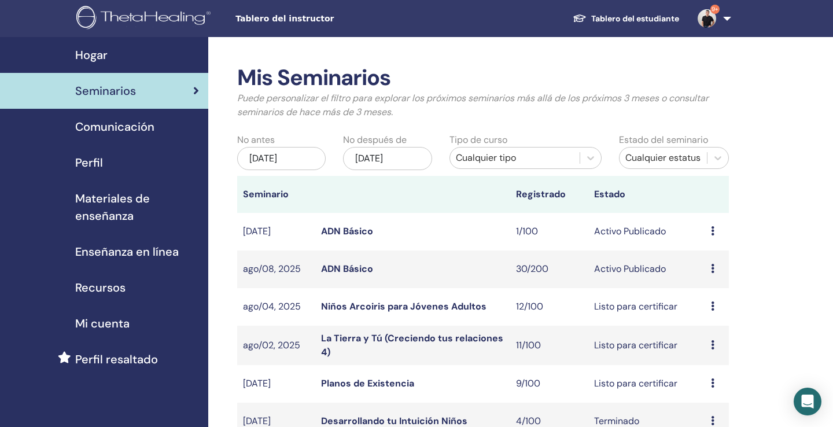
click at [357, 264] on link "ADN Básico" at bounding box center [347, 269] width 52 height 12
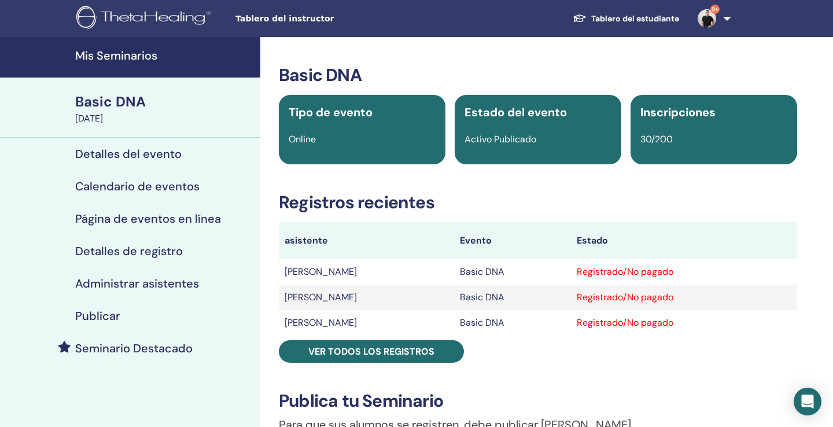
click at [185, 280] on h4 "Administrar asistentes" at bounding box center [137, 283] width 124 height 14
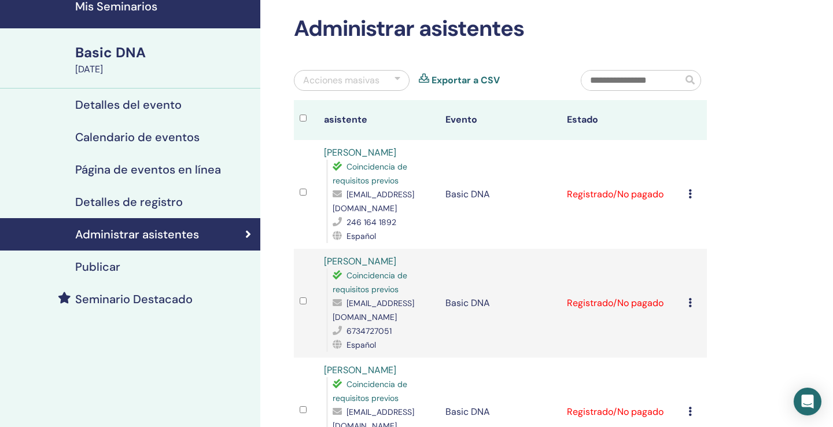
scroll to position [58, 0]
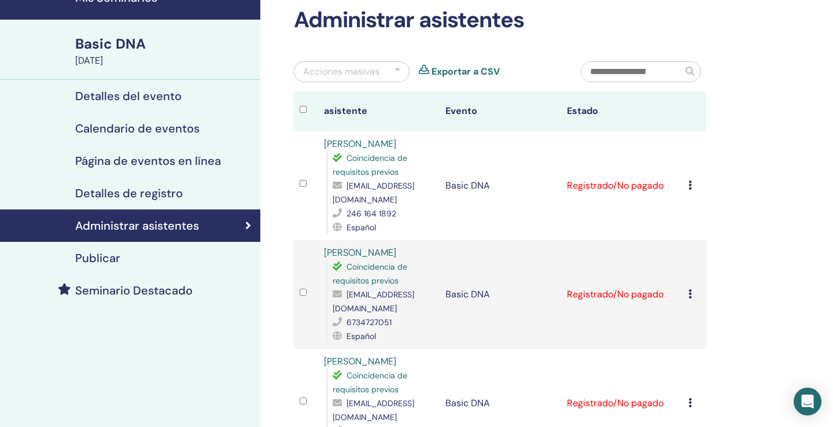
click at [637, 66] on input "text" at bounding box center [631, 72] width 101 height 20
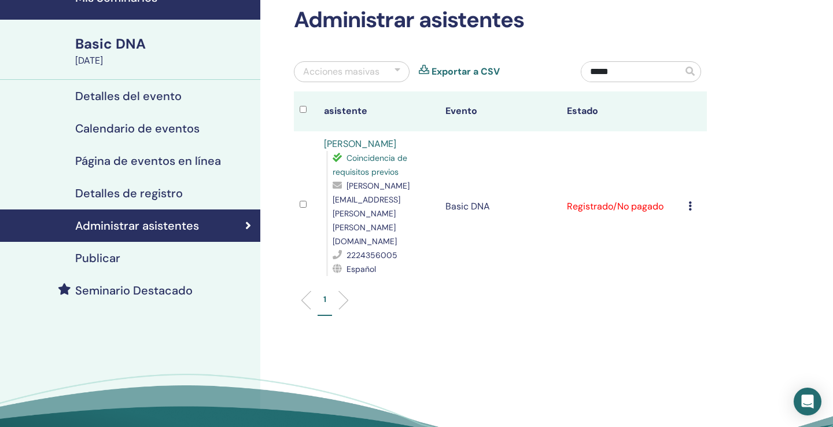
type input "*****"
click at [689, 201] on icon at bounding box center [689, 205] width 3 height 9
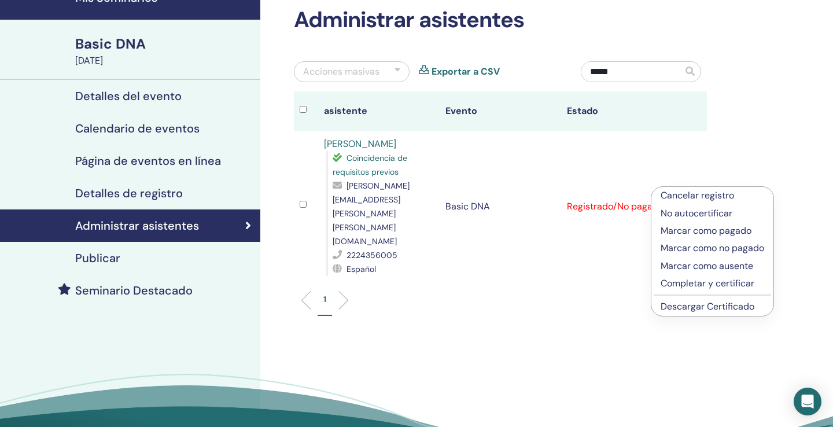
click at [689, 194] on p "Cancelar registro" at bounding box center [712, 196] width 104 height 14
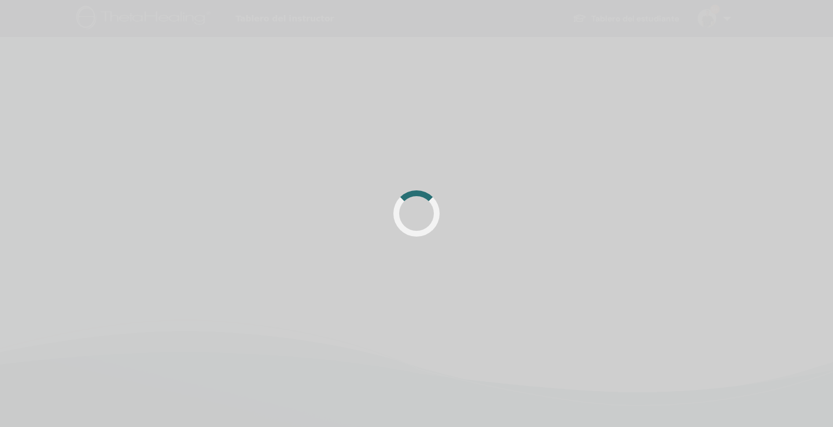
scroll to position [58, 0]
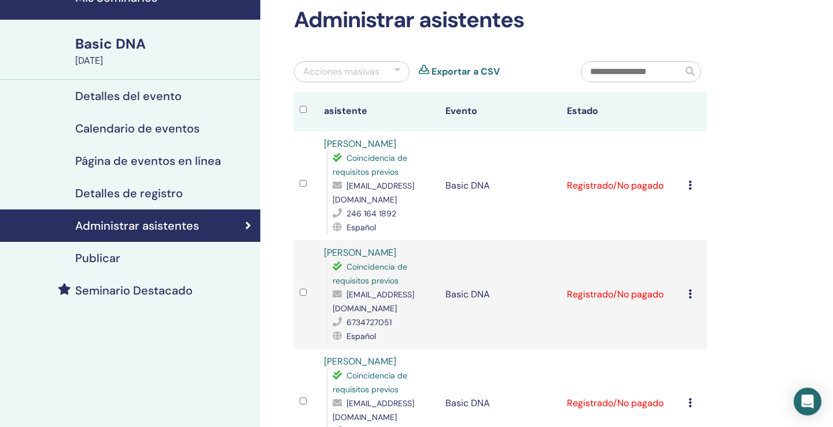
click at [648, 76] on input "text" at bounding box center [631, 72] width 101 height 20
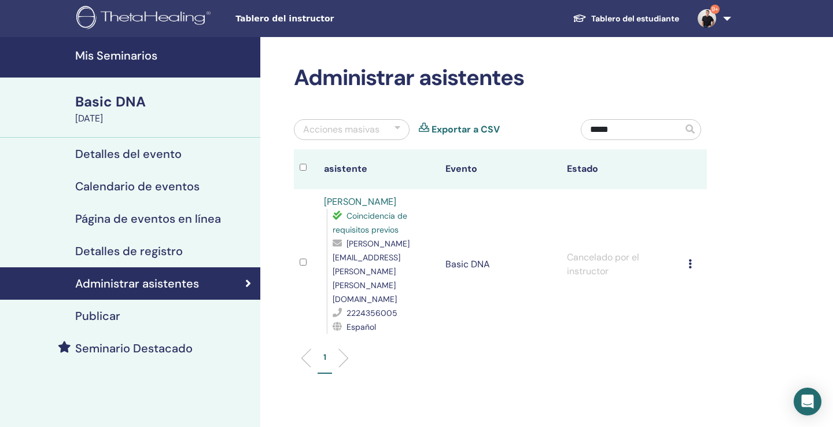
scroll to position [0, 0]
type input "*****"
click at [136, 58] on h4 "Mis Seminarios" at bounding box center [164, 56] width 178 height 14
